Goal: Task Accomplishment & Management: Use online tool/utility

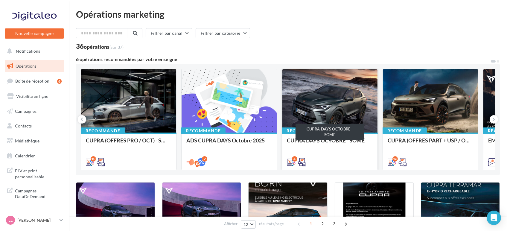
click at [337, 148] on div "CUPRA DAYS OCTOBRE - SOME" at bounding box center [330, 143] width 86 height 12
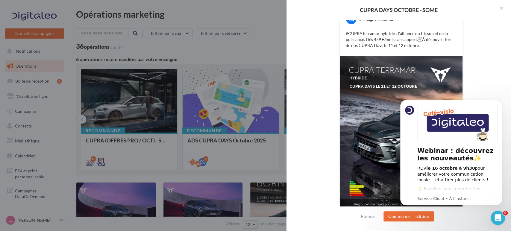
scroll to position [132, 0]
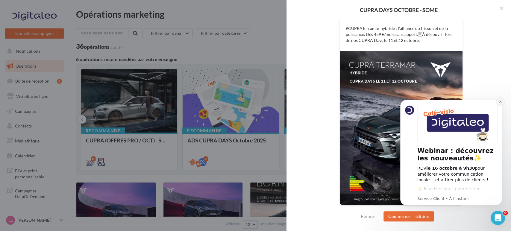
click at [499, 104] on button "Dismiss notification" at bounding box center [500, 102] width 8 height 8
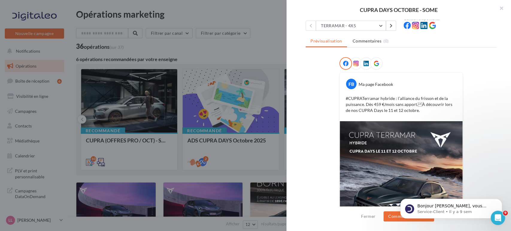
scroll to position [32, 0]
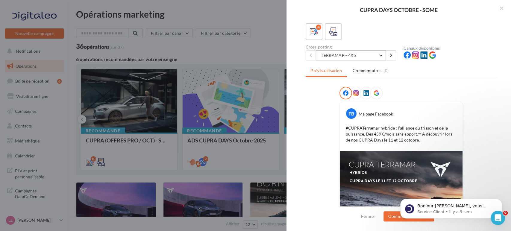
click at [337, 52] on button "TERRAMAR - 4X5" at bounding box center [351, 55] width 70 height 10
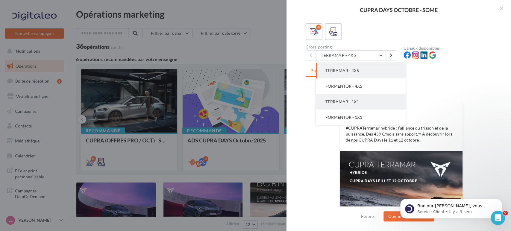
click at [357, 104] on button "TERRAMAR - 1X1" at bounding box center [361, 102] width 90 height 16
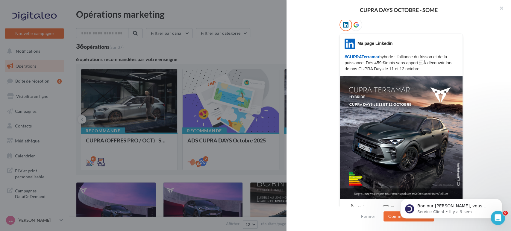
scroll to position [111, 0]
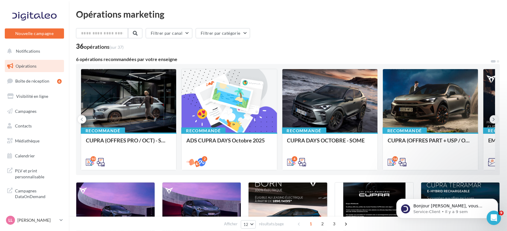
click at [493, 120] on icon at bounding box center [494, 119] width 3 height 6
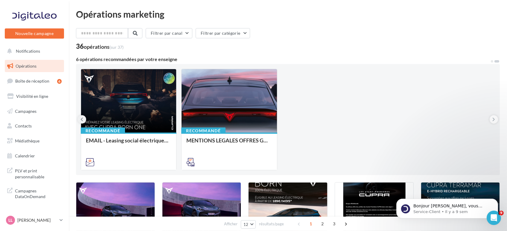
click at [81, 119] on icon at bounding box center [82, 119] width 3 height 6
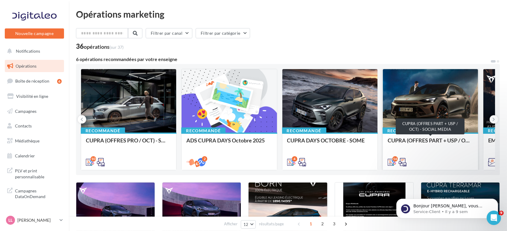
click at [418, 147] on div "CUPRA (OFFRES PART + USP / OCT) - SOCIAL MEDIA" at bounding box center [431, 143] width 86 height 12
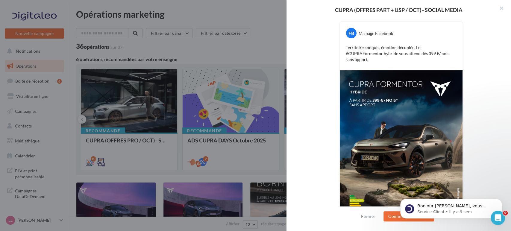
scroll to position [126, 0]
